Goal: Information Seeking & Learning: Learn about a topic

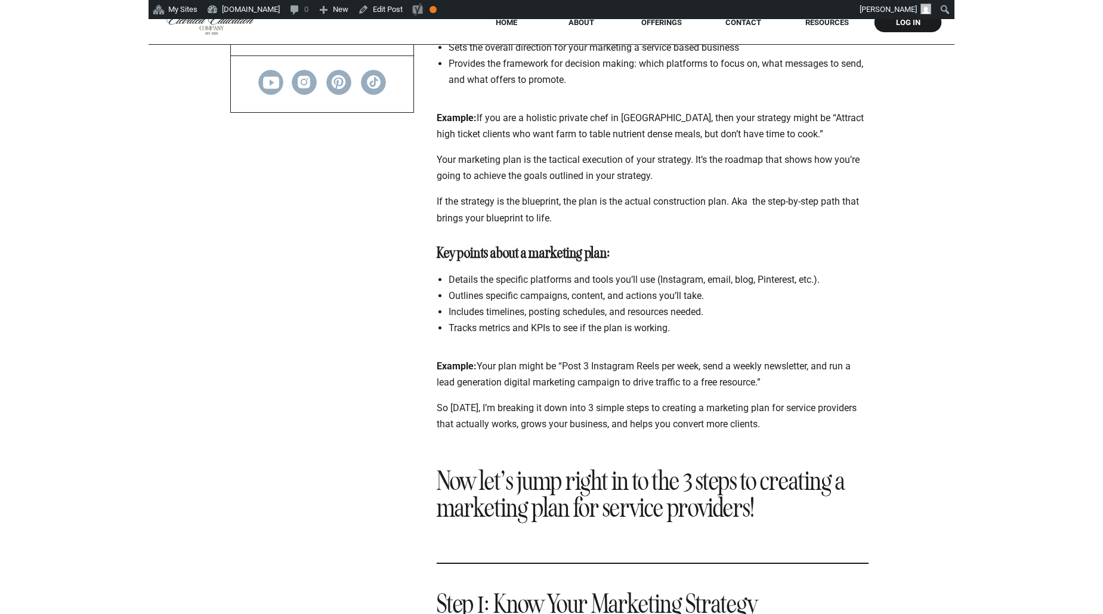
scroll to position [1227, 0]
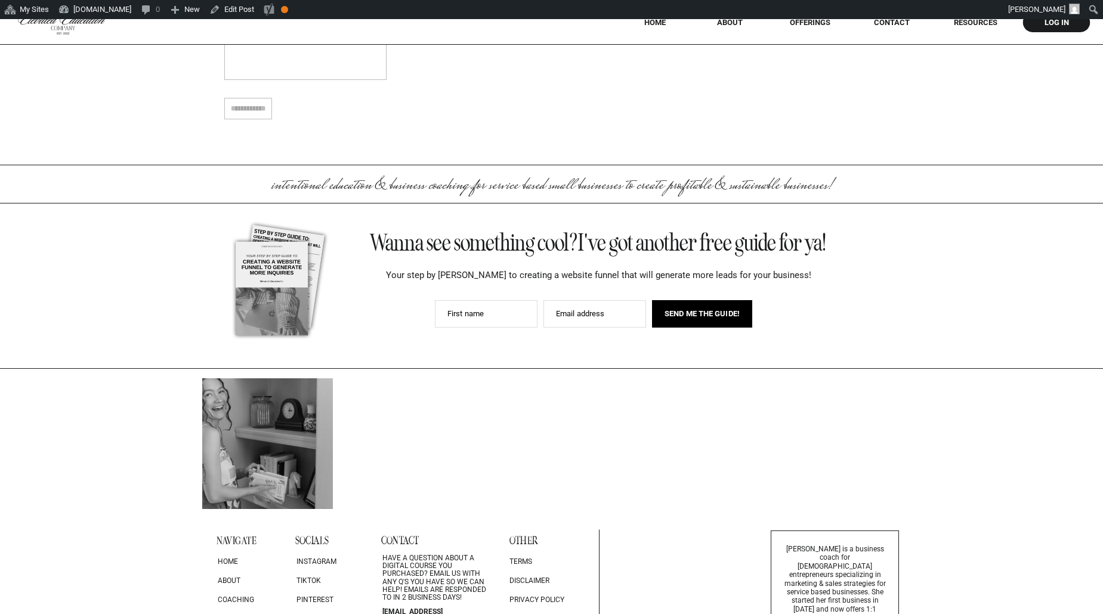
scroll to position [5526, 0]
